Goal: Register for event/course

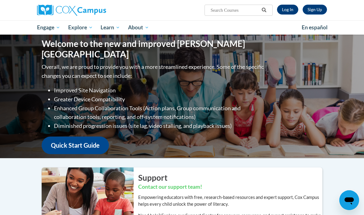
click at [282, 9] on link "Log In" at bounding box center [287, 10] width 21 height 10
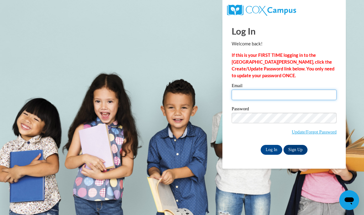
click at [240, 99] on input "Email" at bounding box center [284, 95] width 105 height 10
type input "gmcfadde@wildcat.fvsu.edu"
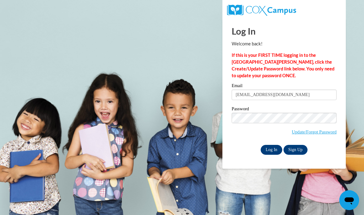
click at [268, 148] on input "Log In" at bounding box center [272, 150] width 22 height 10
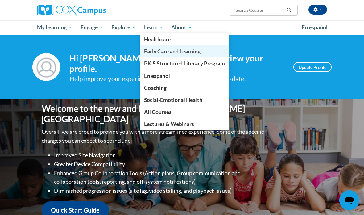
click at [153, 50] on span "Early Care and Learning" at bounding box center [172, 51] width 56 height 6
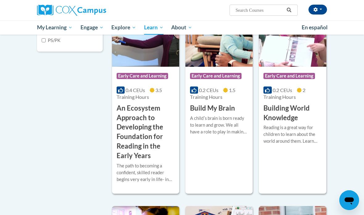
scroll to position [170, 0]
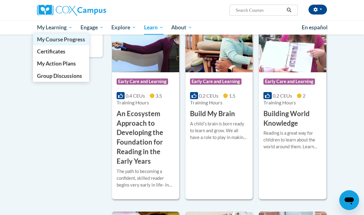
click at [54, 44] on link "My Course Progress" at bounding box center [61, 39] width 56 height 12
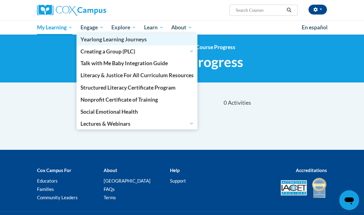
click at [125, 36] on span "Yearlong Learning Journeys" at bounding box center [114, 39] width 66 height 6
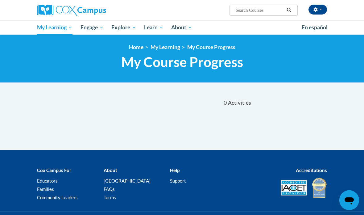
click at [32, 58] on div "<en>My Learning</en><fr>New fr_My Learning</fr><it>New it_My Learning</it><de>N…" at bounding box center [182, 59] width 364 height 48
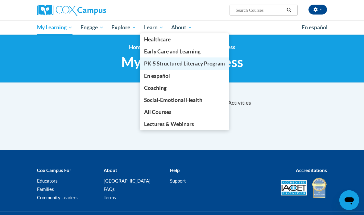
click at [155, 64] on span "PK-5 Structured Literacy Program" at bounding box center [184, 63] width 81 height 6
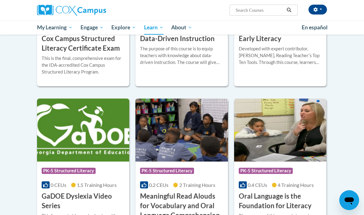
scroll to position [295, 0]
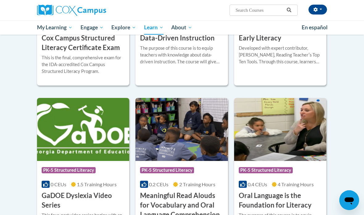
click at [278, 142] on img at bounding box center [280, 129] width 92 height 63
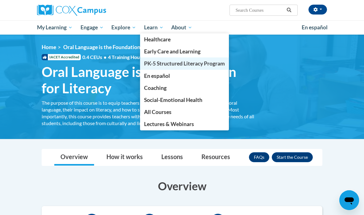
click at [149, 63] on span "PK-5 Structured Literacy Program" at bounding box center [184, 63] width 81 height 6
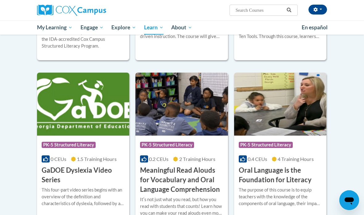
scroll to position [320, 0]
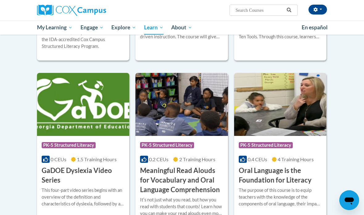
click at [287, 165] on div "Course Category: PK-5 Structured Literacy 0.4 CEUs 4 Training Hours COURSE Oral…" at bounding box center [280, 160] width 92 height 49
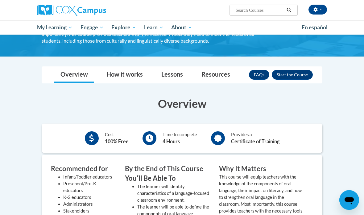
scroll to position [82, 0]
click at [176, 76] on link "Lessons" at bounding box center [172, 75] width 34 height 16
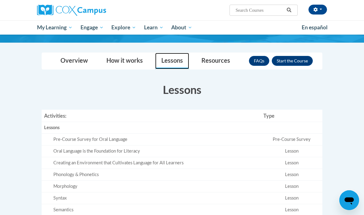
scroll to position [94, 0]
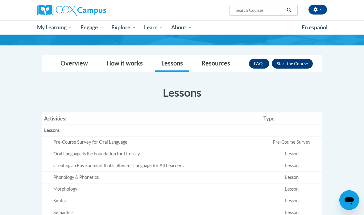
click at [287, 62] on button "Enroll" at bounding box center [292, 64] width 41 height 10
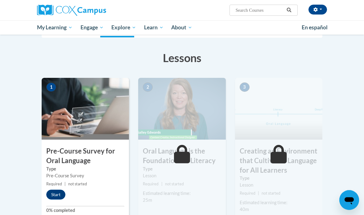
scroll to position [106, 0]
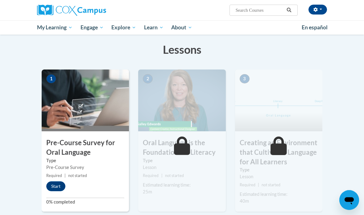
click at [59, 146] on h3 "Pre-Course Survey for Oral Language" at bounding box center [85, 147] width 87 height 19
click at [58, 187] on button "Start" at bounding box center [55, 186] width 19 height 10
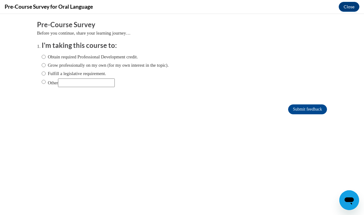
scroll to position [0, 0]
click at [43, 49] on h3 "I'm taking this course to:" at bounding box center [187, 46] width 290 height 10
click at [42, 55] on input "Obtain required Professional Development credit." at bounding box center [44, 56] width 4 height 7
radio input "true"
click at [44, 67] on input "Grow professionally on my own (for my own interest in the topic)." at bounding box center [44, 65] width 4 height 7
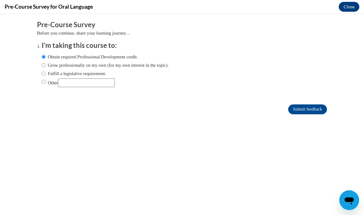
radio input "true"
click at [44, 58] on input "Obtain required Professional Development credit." at bounding box center [44, 56] width 4 height 7
radio input "true"
click at [301, 111] on input "Submit feedback" at bounding box center [307, 109] width 39 height 10
click at [302, 111] on input "Submit feedback" at bounding box center [307, 109] width 39 height 10
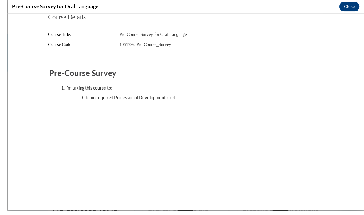
scroll to position [42, 0]
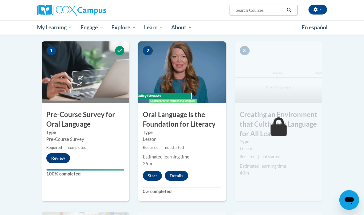
scroll to position [134, 0]
click at [205, 129] on label "Type" at bounding box center [182, 132] width 78 height 7
click at [151, 173] on button "Start" at bounding box center [152, 176] width 19 height 10
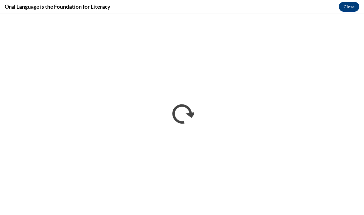
scroll to position [0, 0]
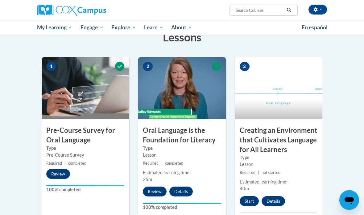
scroll to position [119, 0]
click at [246, 199] on button "Start" at bounding box center [249, 201] width 19 height 10
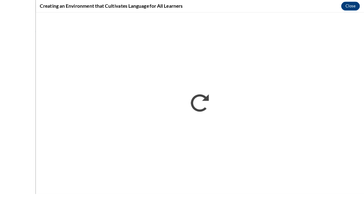
scroll to position [115, 0]
